Goal: Transaction & Acquisition: Book appointment/travel/reservation

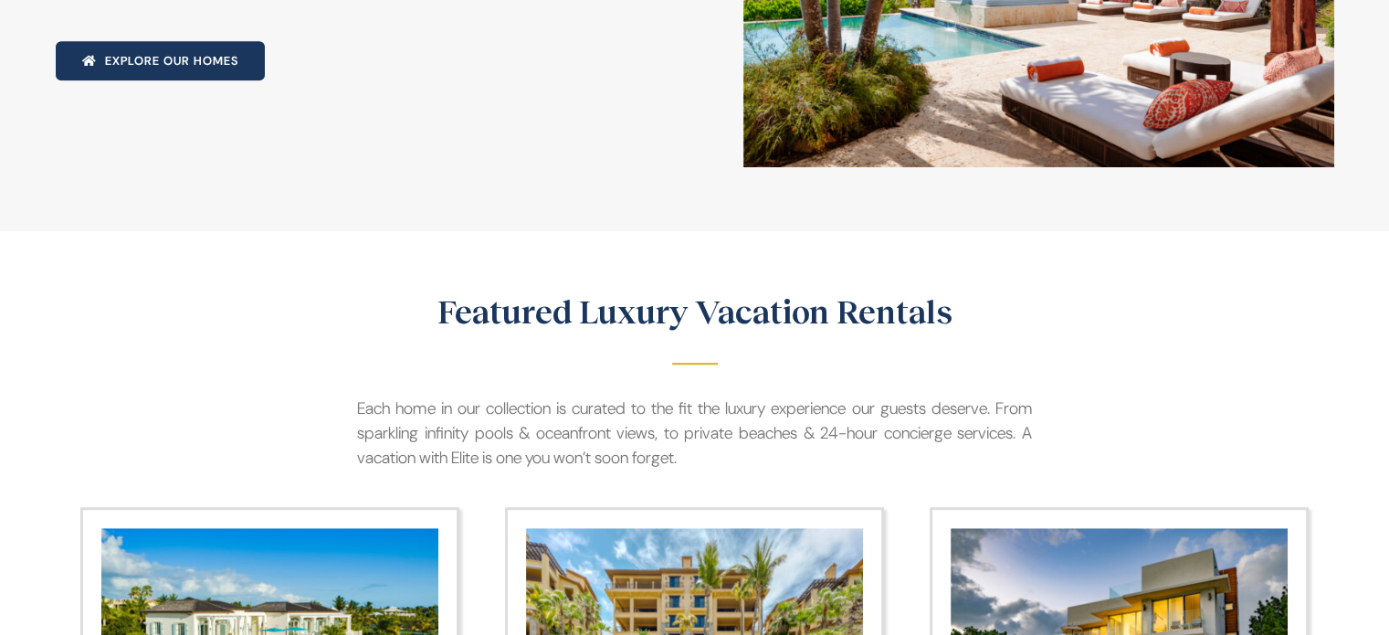
scroll to position [1735, 0]
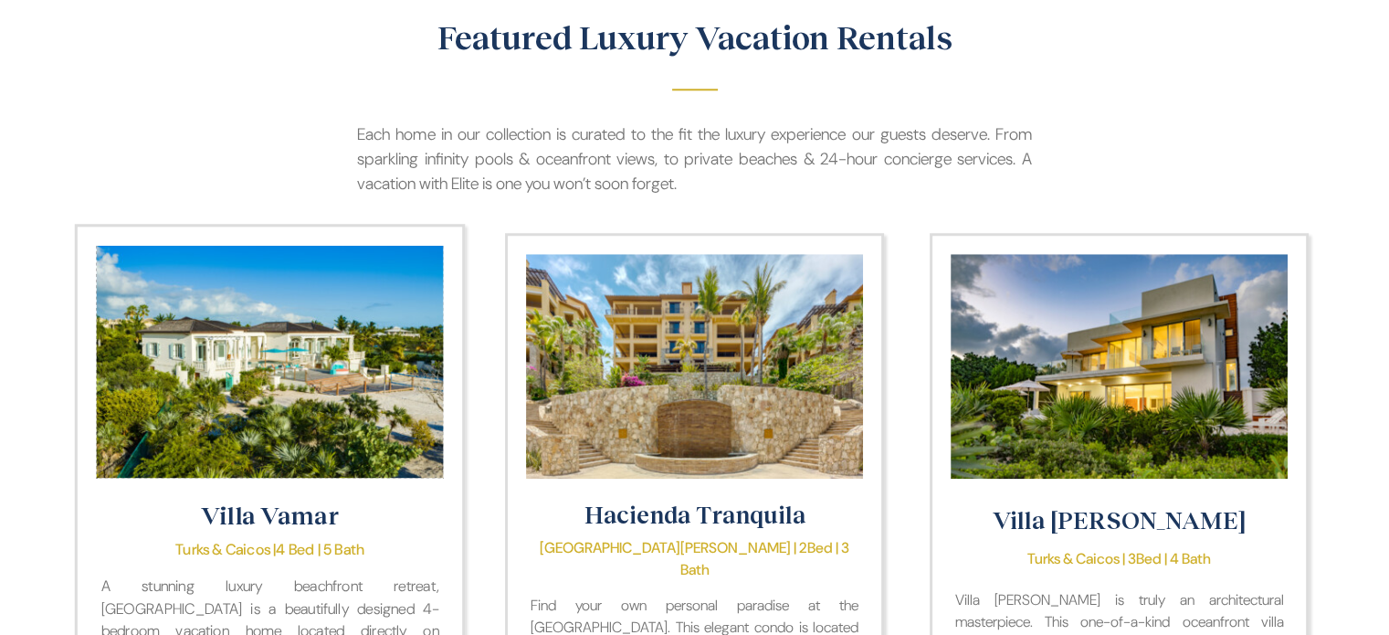
click at [320, 278] on img "Villa Vamar" at bounding box center [269, 361] width 347 height 232
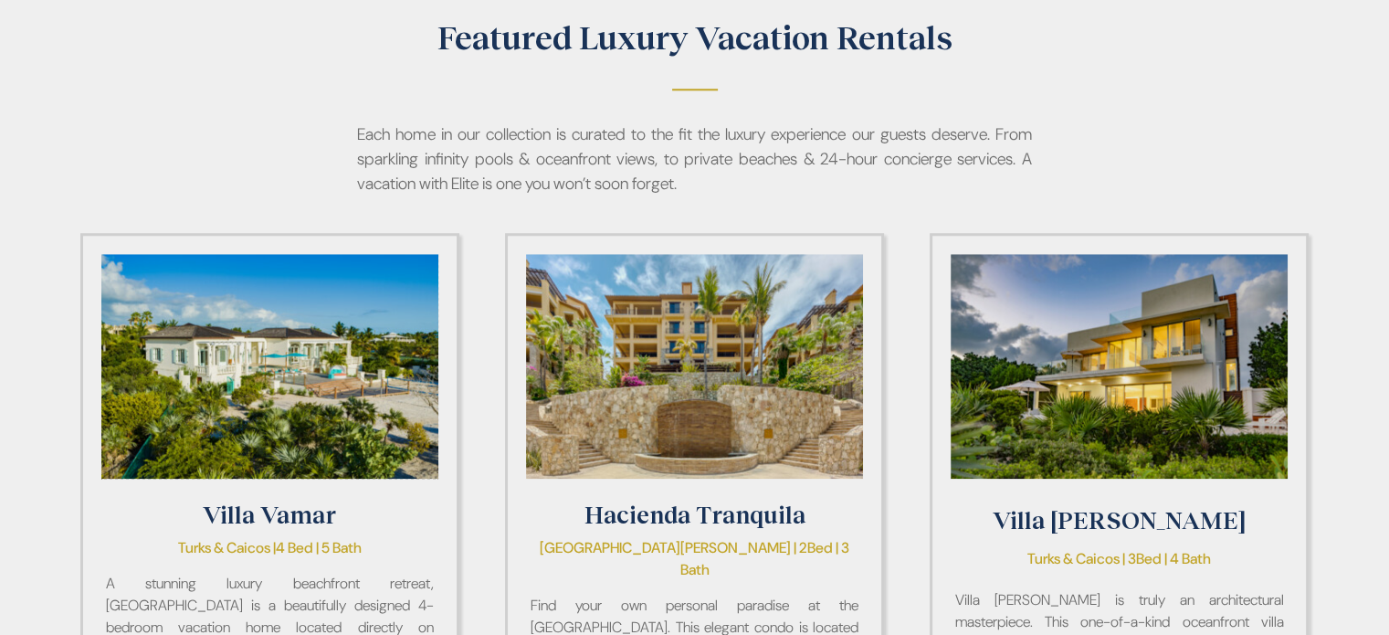
scroll to position [1739, 0]
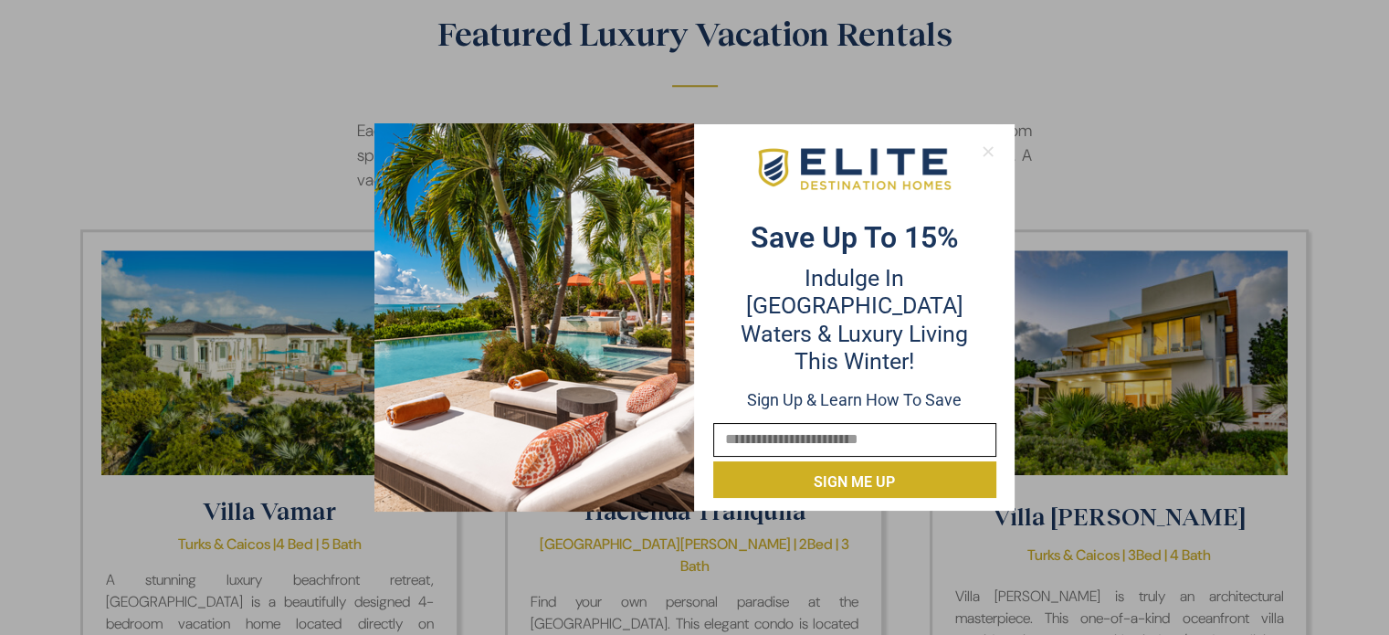
click at [986, 152] on icon at bounding box center [987, 151] width 10 height 10
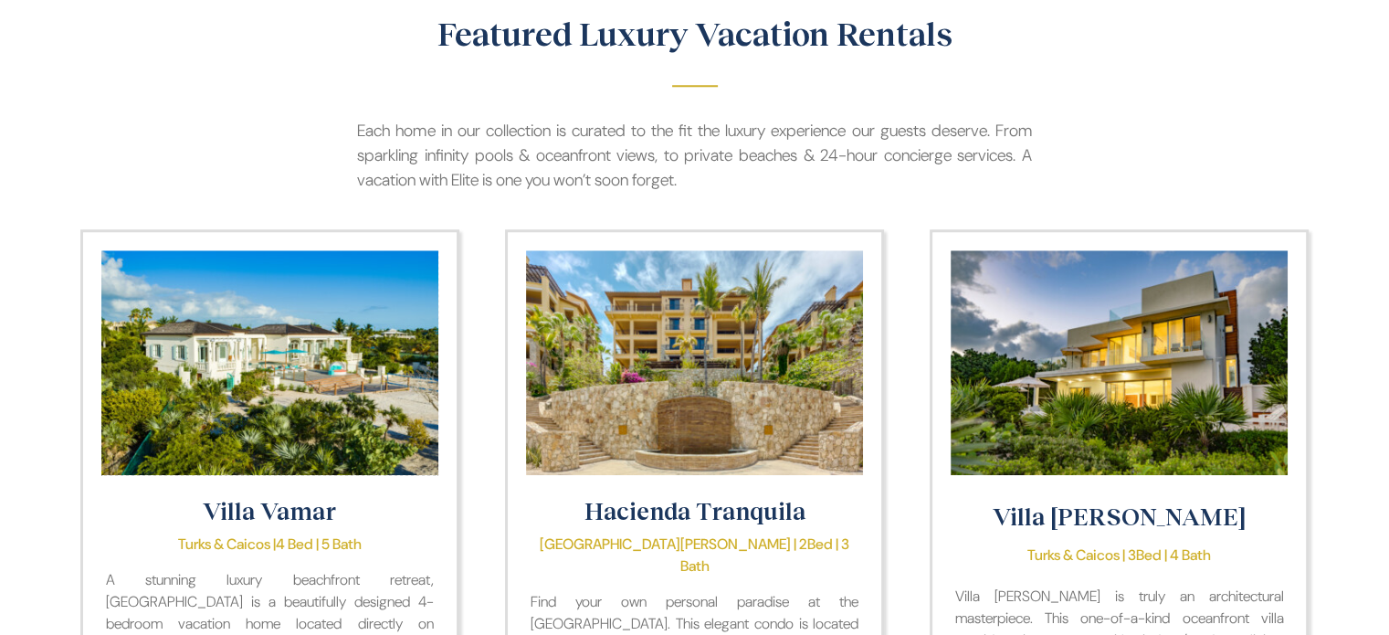
scroll to position [1735, 0]
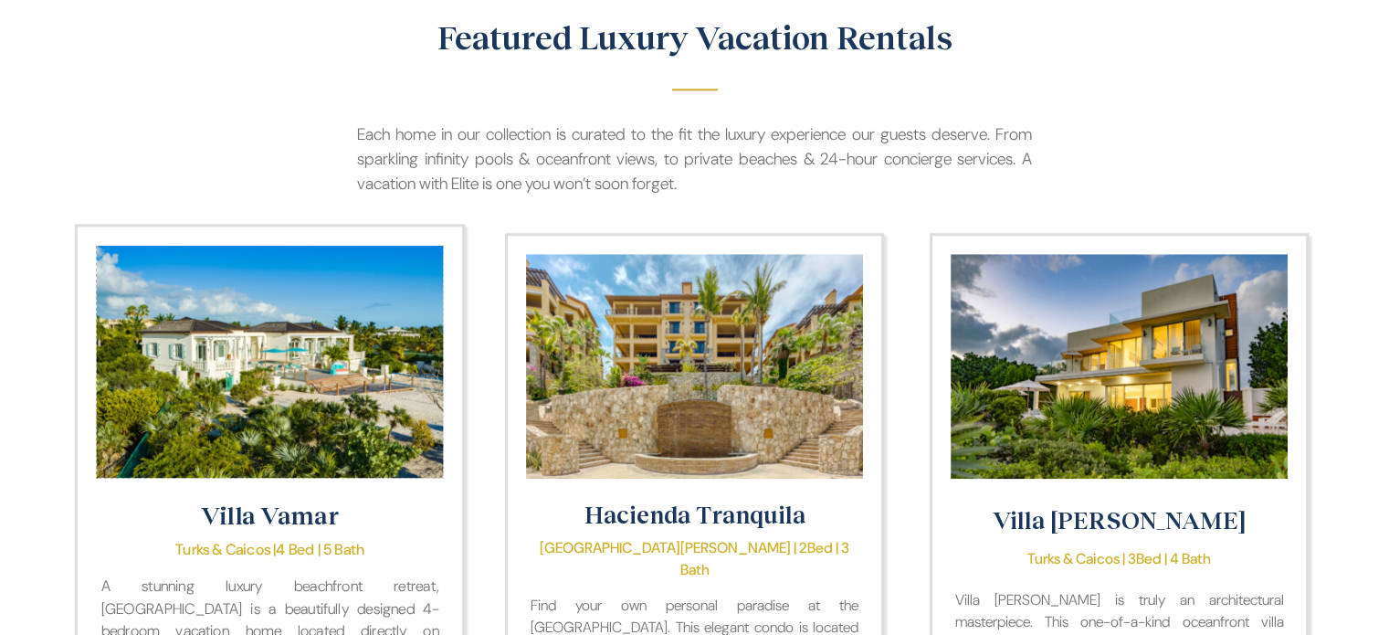
click at [273, 303] on img "Villa Vamar" at bounding box center [269, 361] width 347 height 232
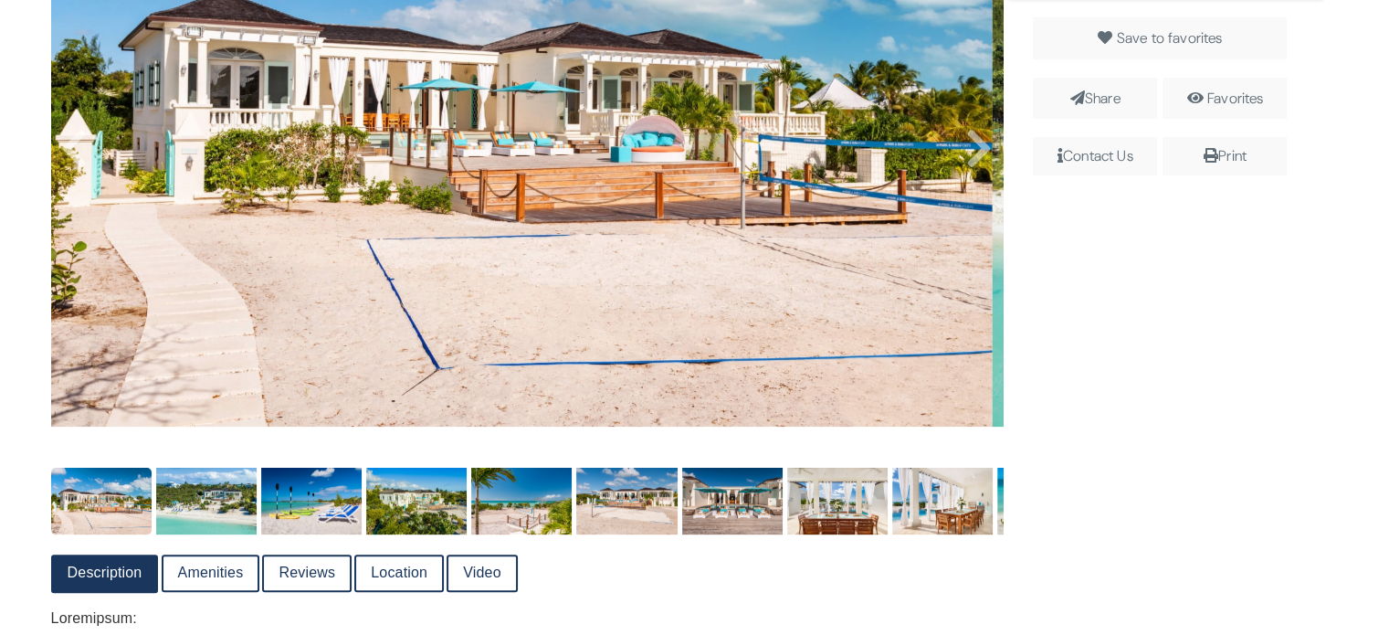
scroll to position [730, 0]
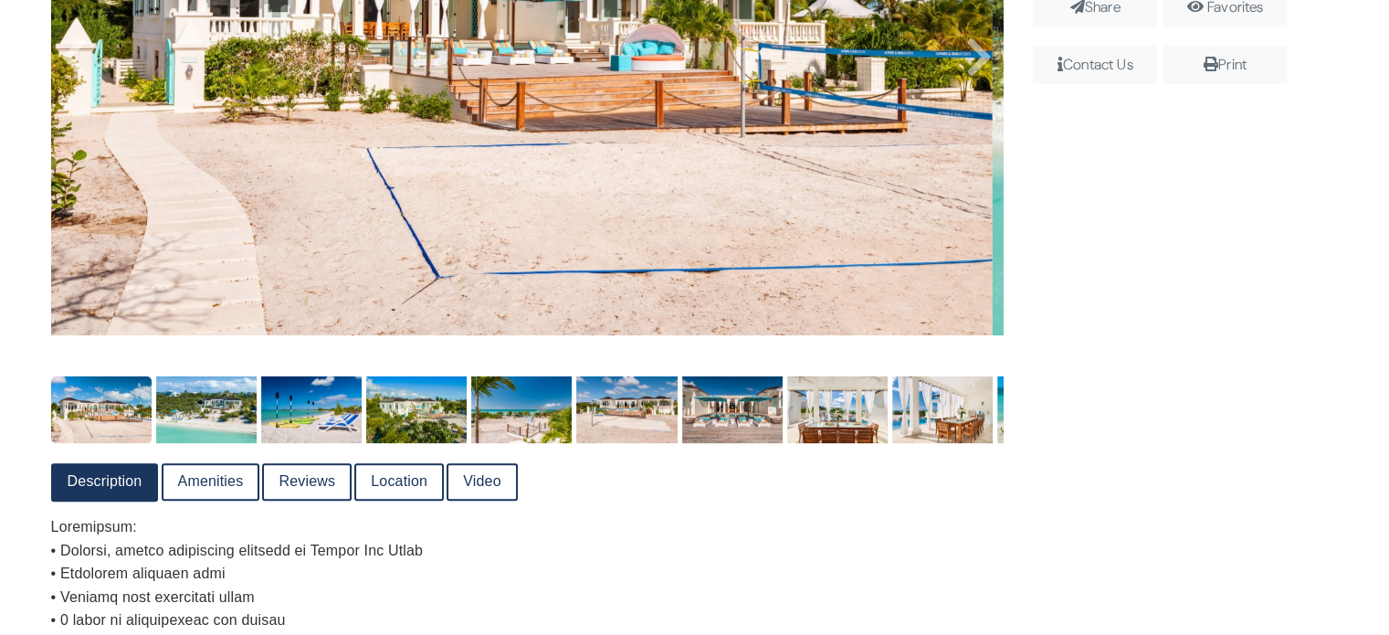
click at [486, 488] on link "Video" at bounding box center [481, 482] width 67 height 34
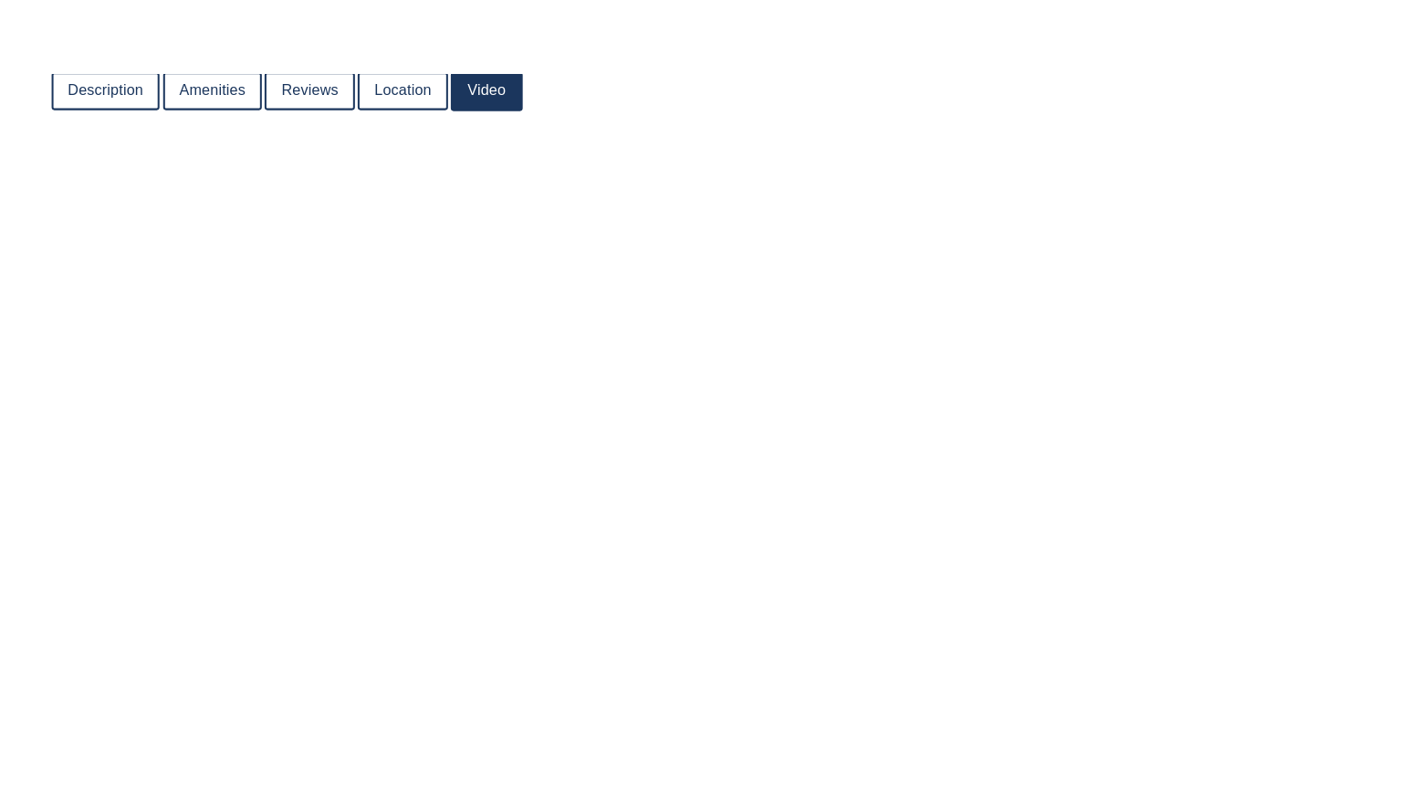
scroll to position [1187, 0]
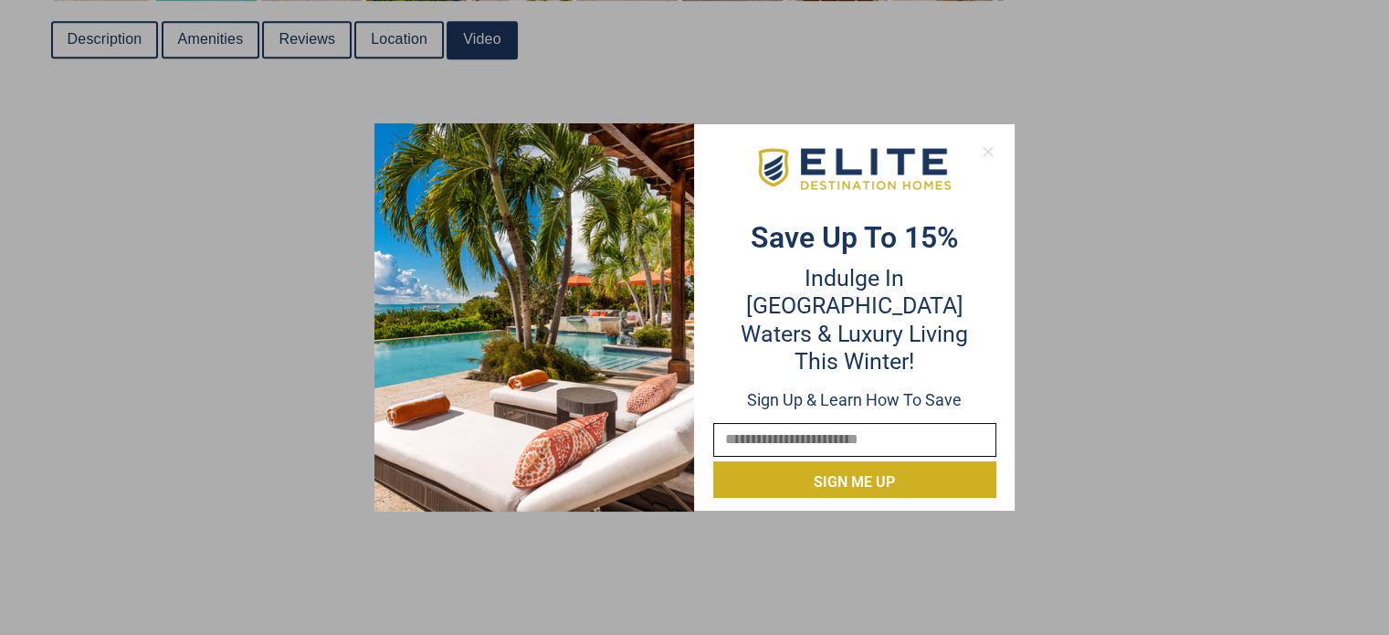
click at [980, 149] on icon at bounding box center [988, 151] width 16 height 16
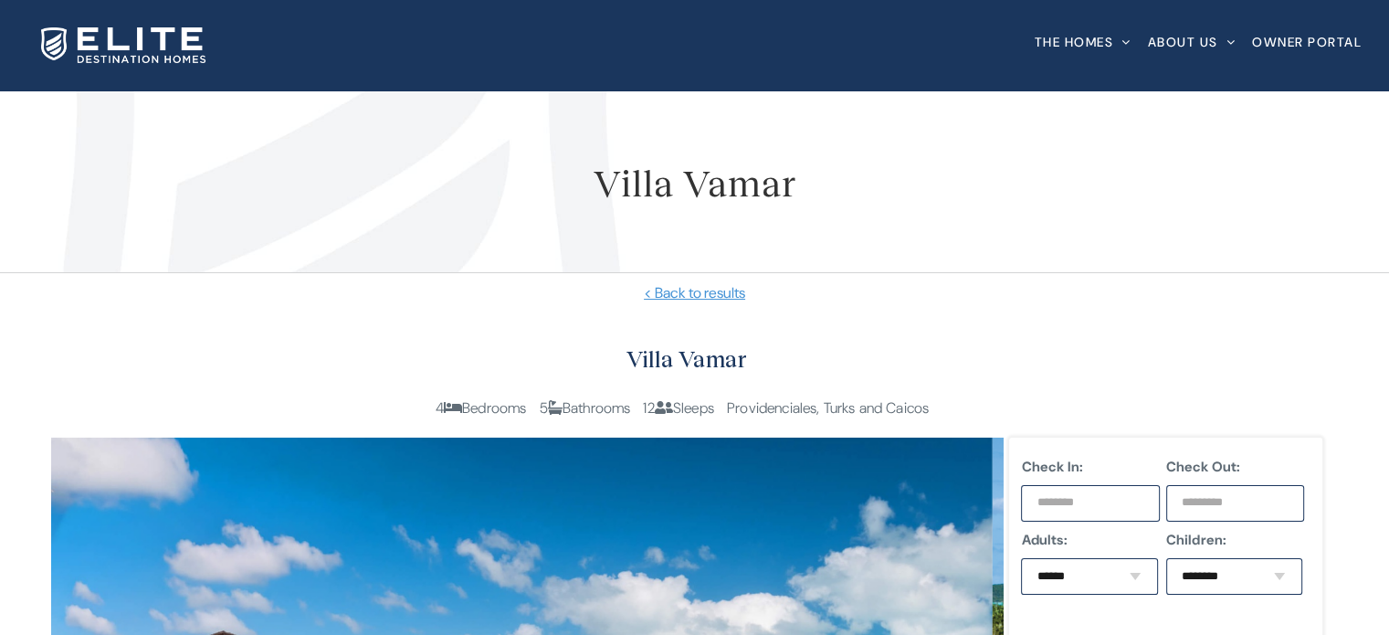
scroll to position [1004, 0]
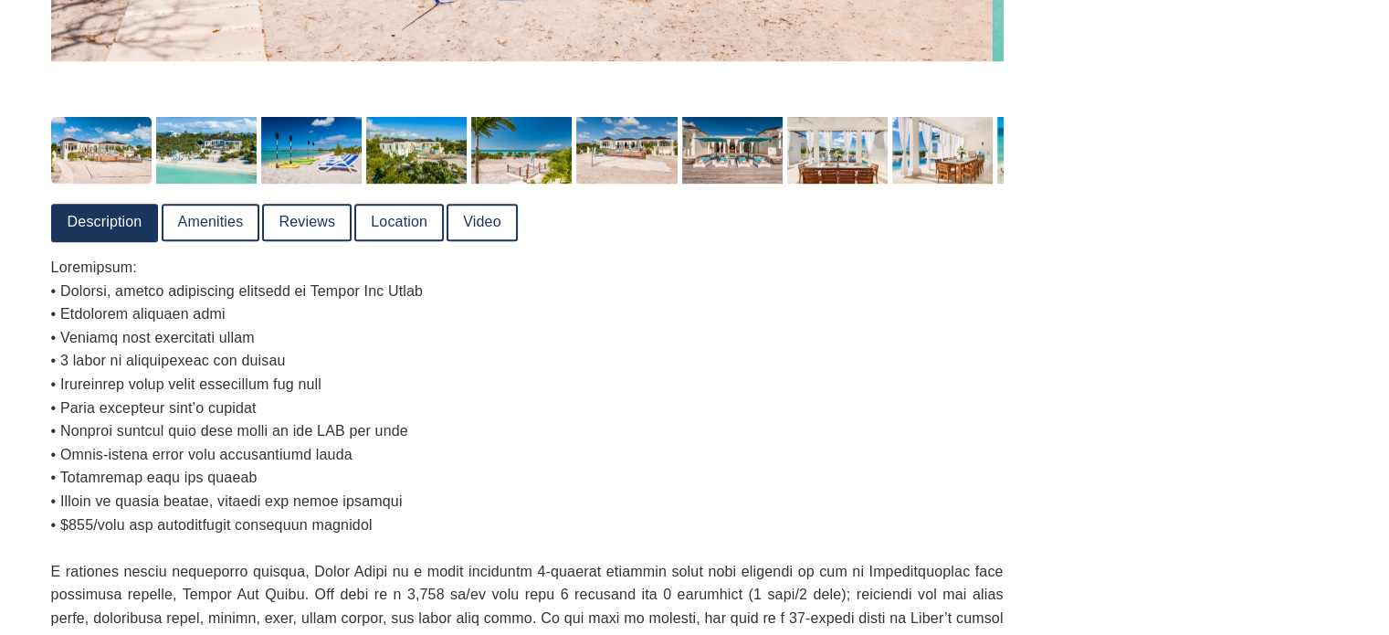
click at [479, 205] on link "Video" at bounding box center [481, 222] width 67 height 34
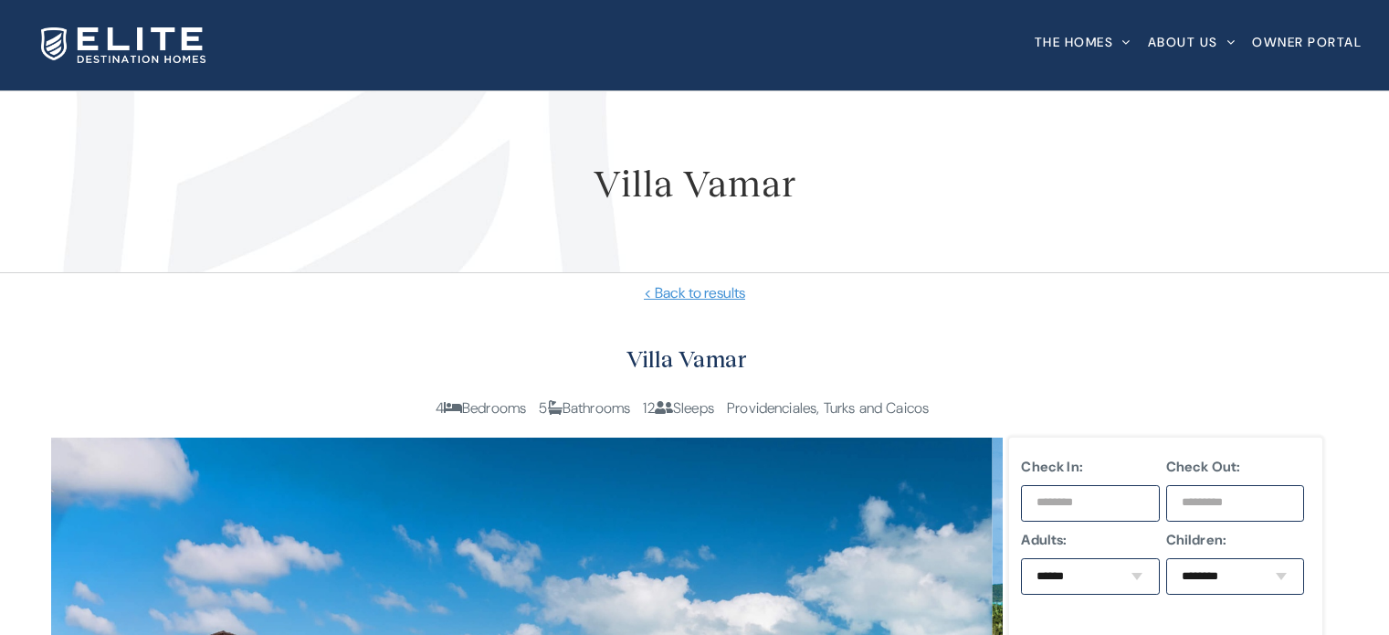
scroll to position [1004, 0]
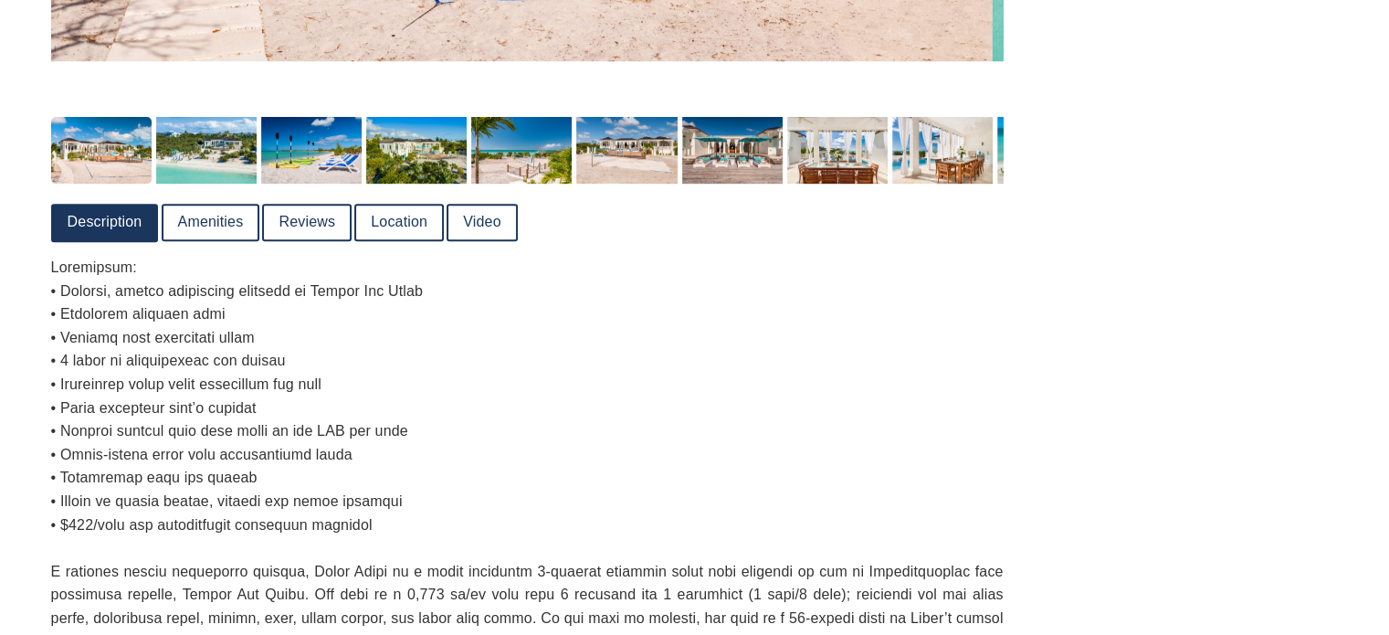
click at [476, 229] on link "Video" at bounding box center [481, 222] width 67 height 34
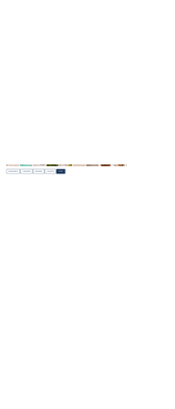
scroll to position [1187, 0]
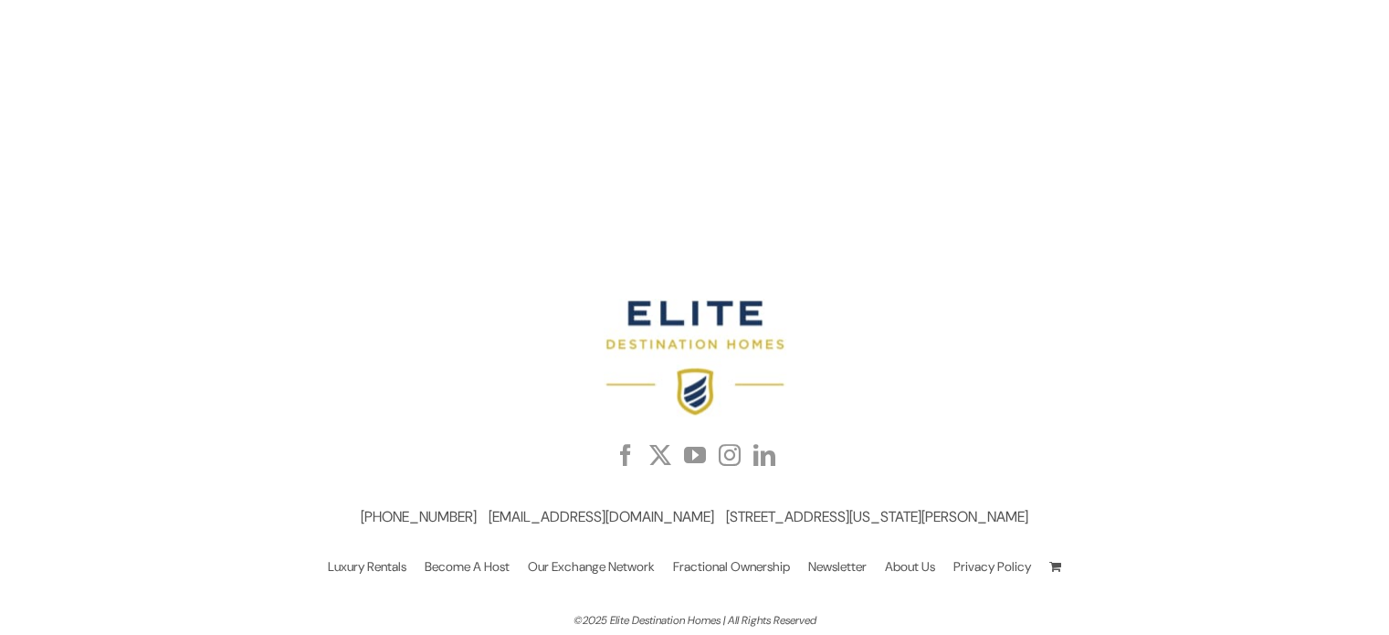
scroll to position [1379, 0]
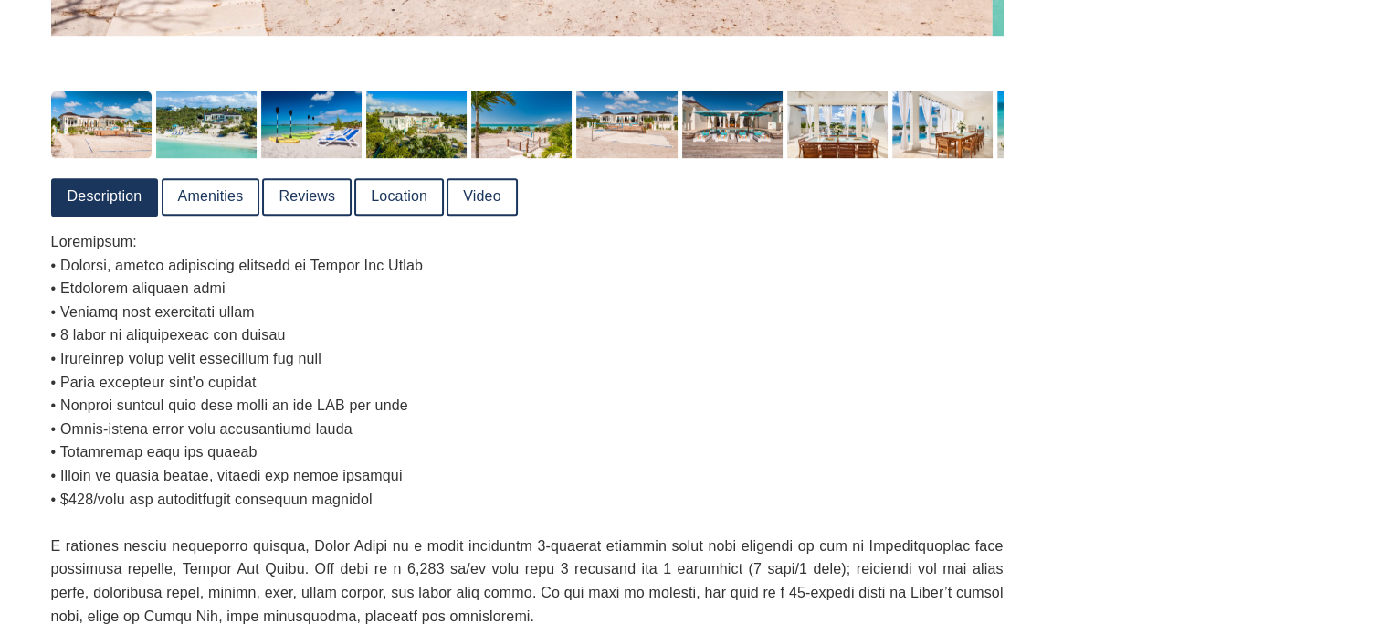
scroll to position [999, 0]
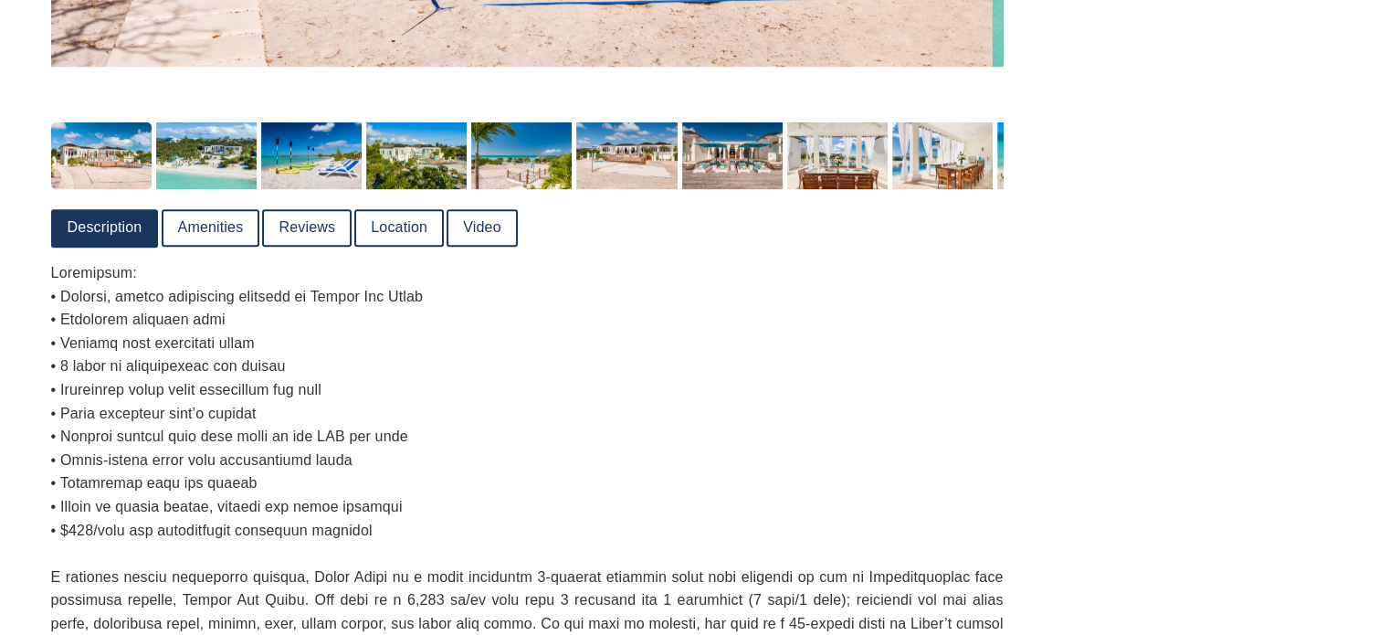
click at [474, 236] on link "Video" at bounding box center [481, 228] width 67 height 34
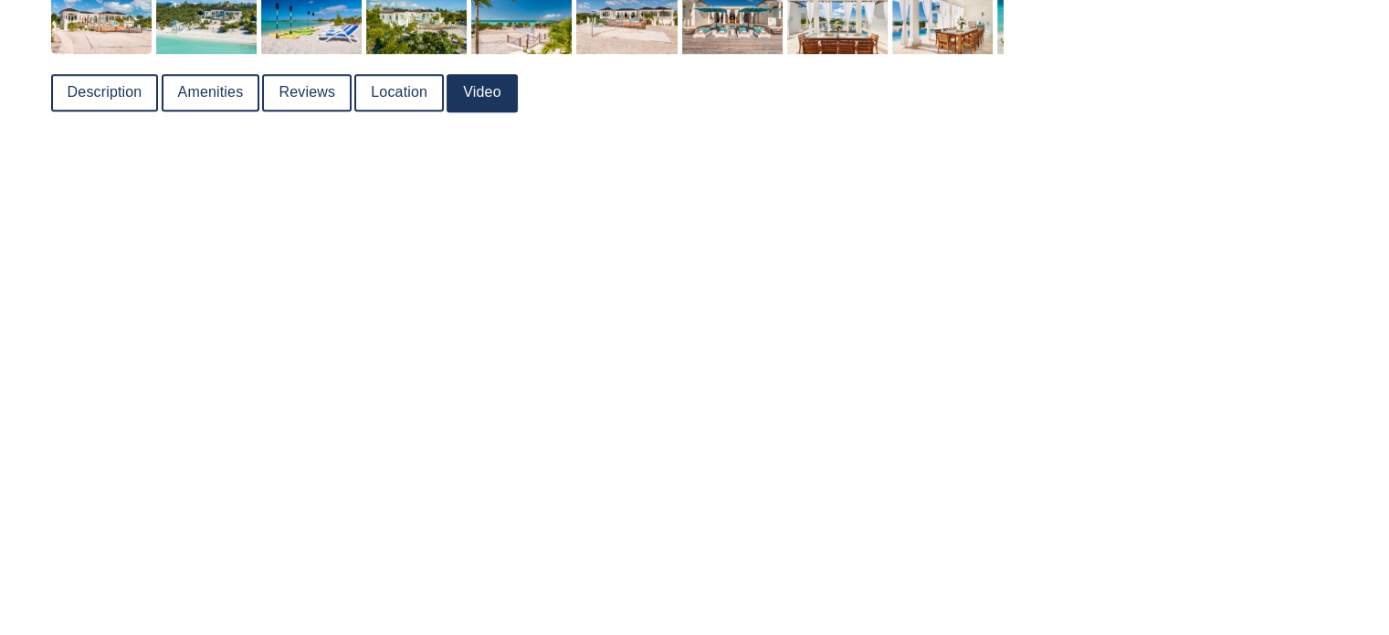
scroll to position [1090, 0]
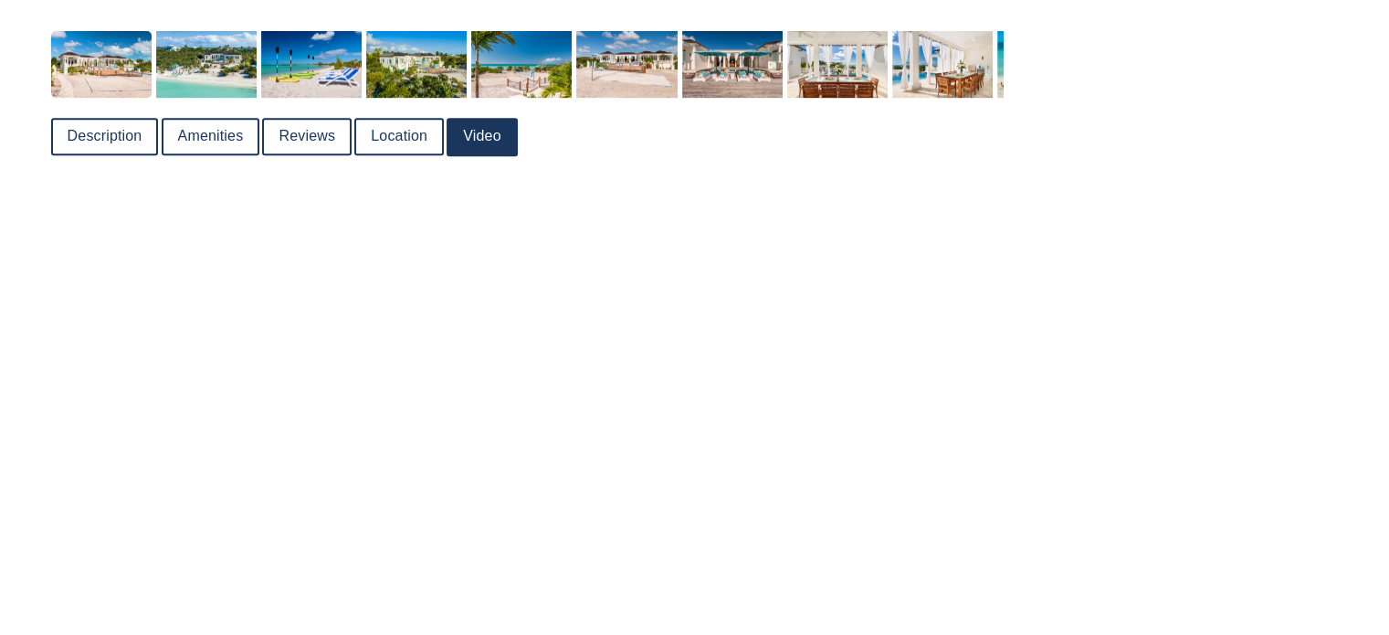
click at [1130, 375] on div "Check In: Check Out: Adults: ****** * * * * * * * * * ** ** ** Children: ******…" at bounding box center [1166, 33] width 320 height 1372
